Goal: Find specific page/section: Find specific page/section

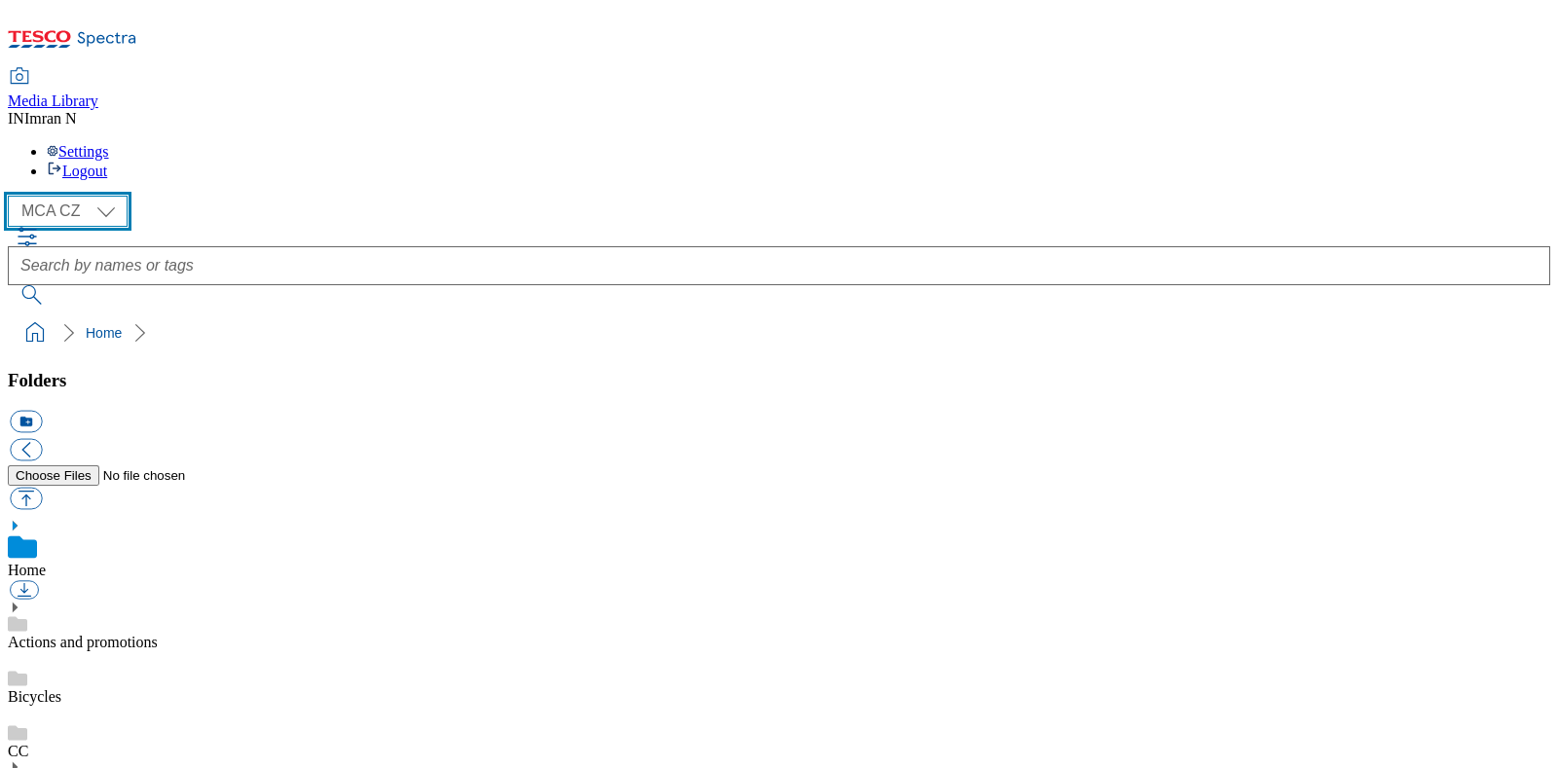
click at [116, 196] on select "MCA CZ MCA HU MCA MY MCA SK MCA TH MCA UK" at bounding box center [68, 211] width 120 height 31
select select "flare-mca-hu"
click at [13, 196] on select "MCA CZ MCA HU MCA MY MCA SK MCA TH MCA UK" at bounding box center [68, 211] width 120 height 31
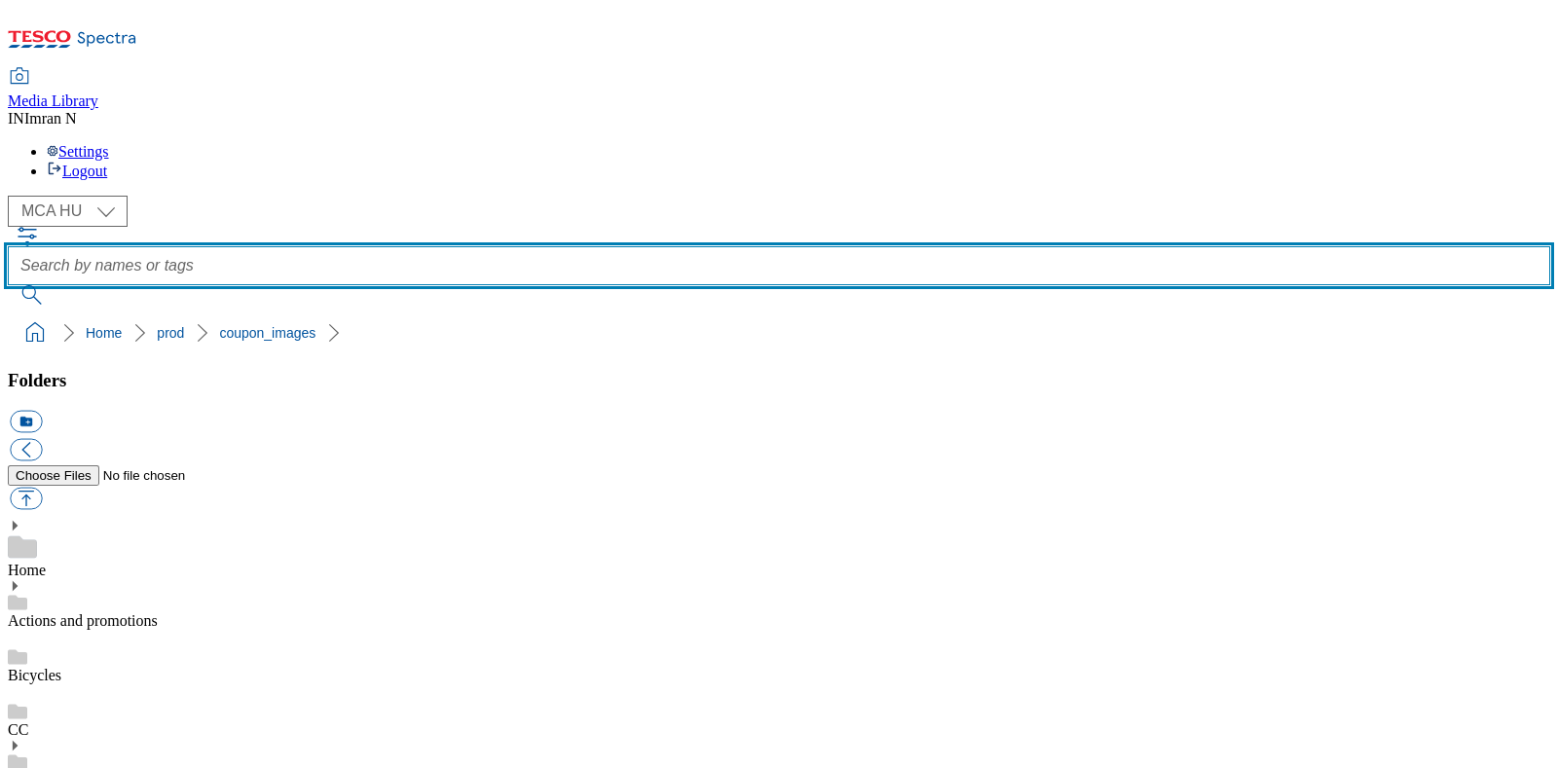
click at [873, 246] on input "text" at bounding box center [779, 265] width 1542 height 39
type input "Q22"
click at [605, 246] on input "Q22" at bounding box center [779, 265] width 1542 height 39
click at [8, 285] on button "submit" at bounding box center [33, 294] width 51 height 19
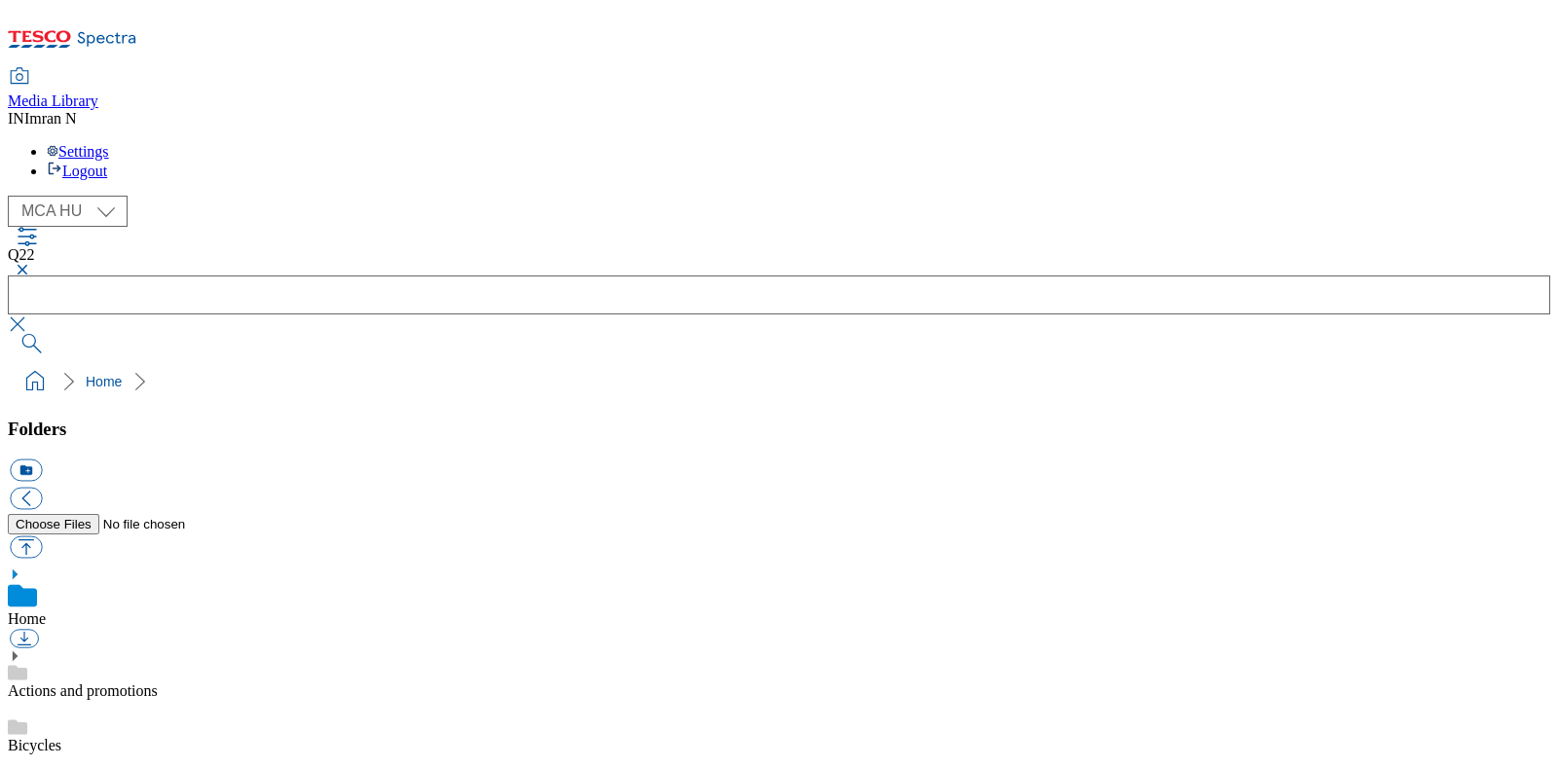
click at [31, 264] on button "button" at bounding box center [19, 270] width 23 height 12
